Goal: Task Accomplishment & Management: Use online tool/utility

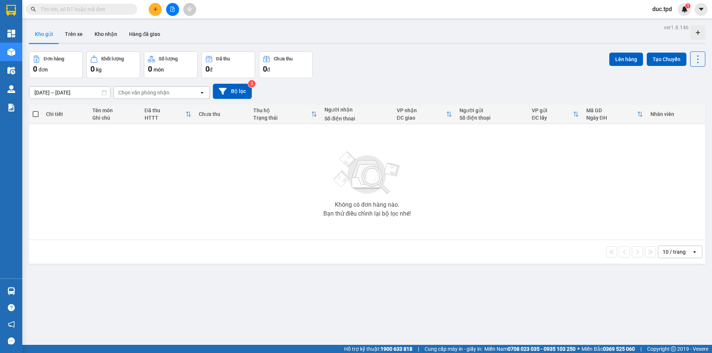
click at [172, 11] on icon "file-add" at bounding box center [172, 9] width 5 height 5
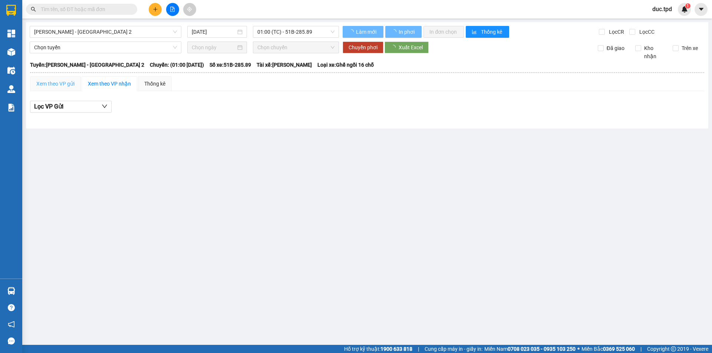
click at [84, 36] on span "[PERSON_NAME] - [GEOGRAPHIC_DATA] 2" at bounding box center [105, 31] width 143 height 11
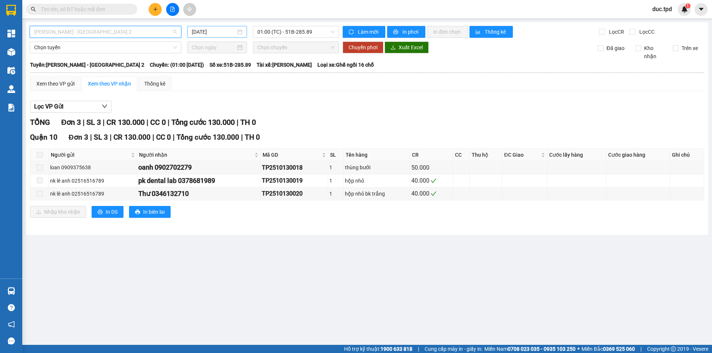
click at [219, 29] on input "[DATE]" at bounding box center [214, 32] width 44 height 8
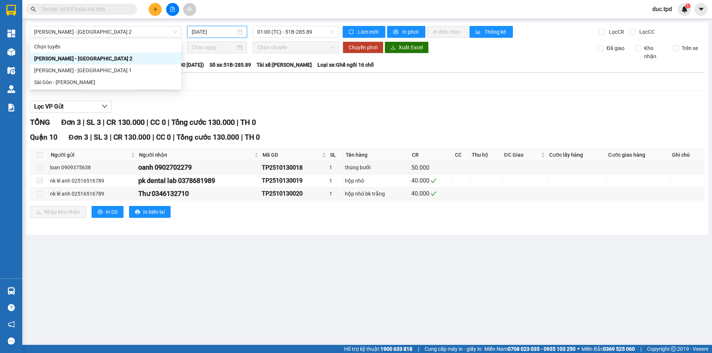
click at [197, 32] on input "[DATE]" at bounding box center [214, 32] width 44 height 8
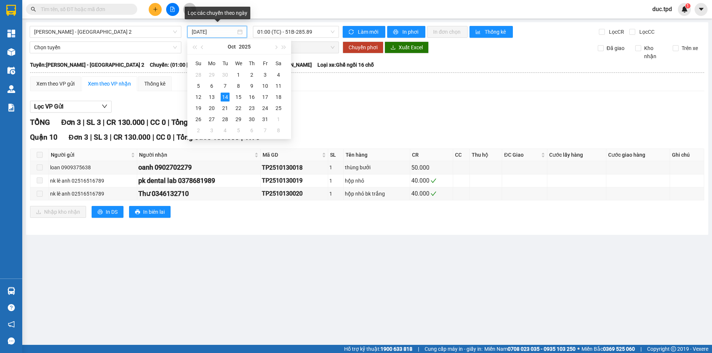
click at [208, 31] on input "[DATE]" at bounding box center [214, 32] width 44 height 8
click at [215, 98] on div "13" at bounding box center [211, 97] width 9 height 9
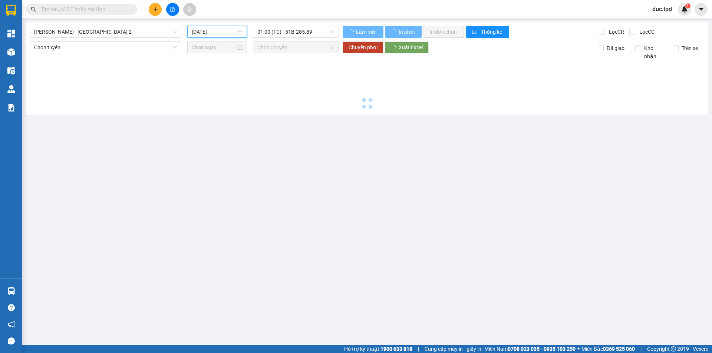
type input "[DATE]"
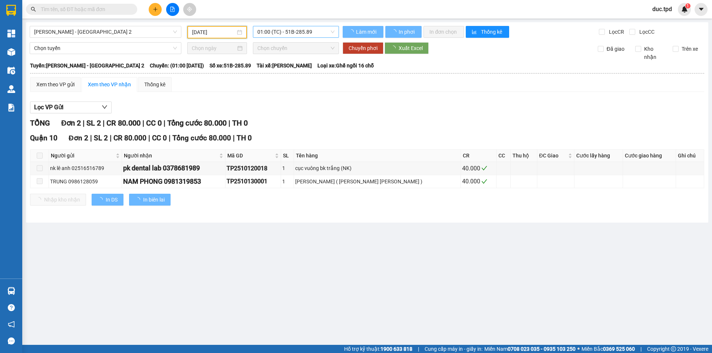
click at [278, 31] on span "01:00 (TC) - 51B-285.89" at bounding box center [295, 31] width 77 height 11
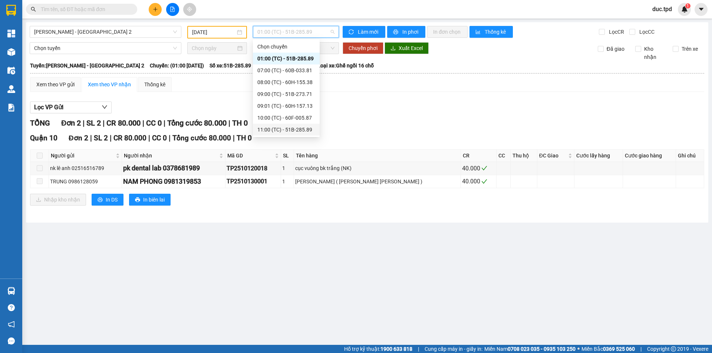
click at [286, 130] on div "11:00 (TC) - 51B-285.89" at bounding box center [286, 130] width 58 height 8
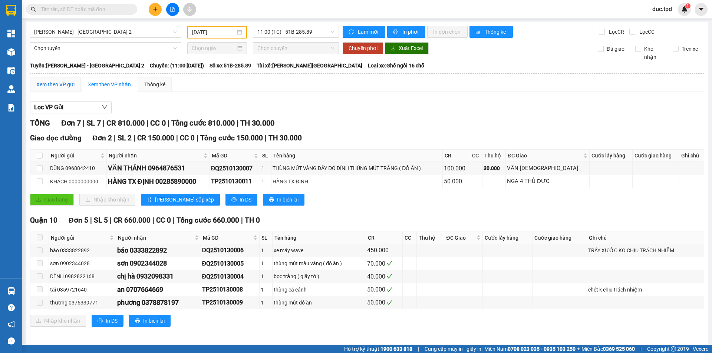
click at [51, 85] on div "Xem theo VP gửi" at bounding box center [55, 84] width 38 height 8
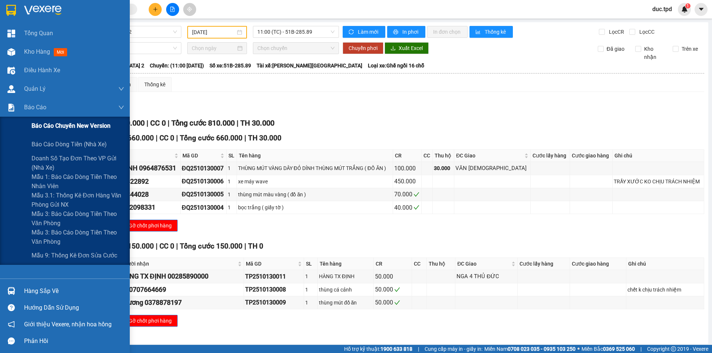
click at [56, 127] on span "Báo cáo chuyến New Version" at bounding box center [71, 125] width 79 height 9
